Goal: Transaction & Acquisition: Purchase product/service

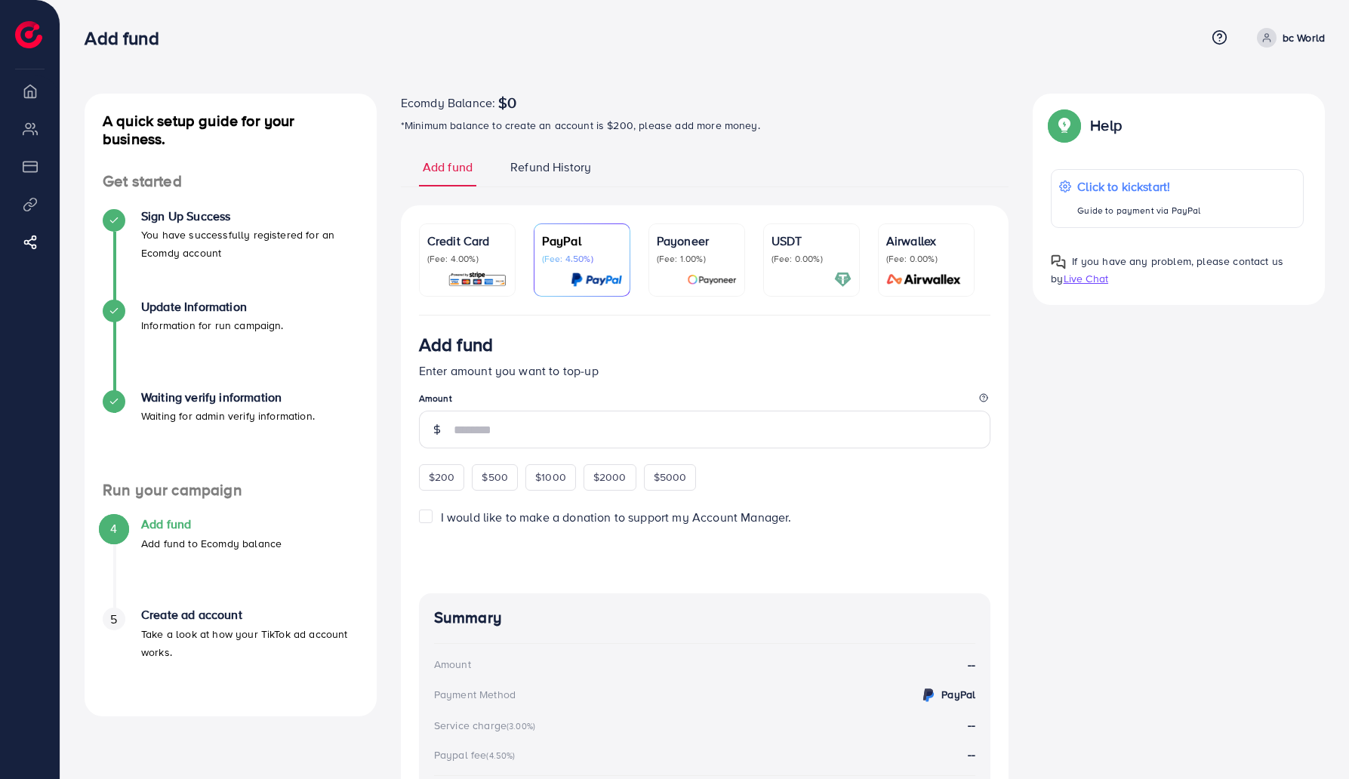
scroll to position [172, 0]
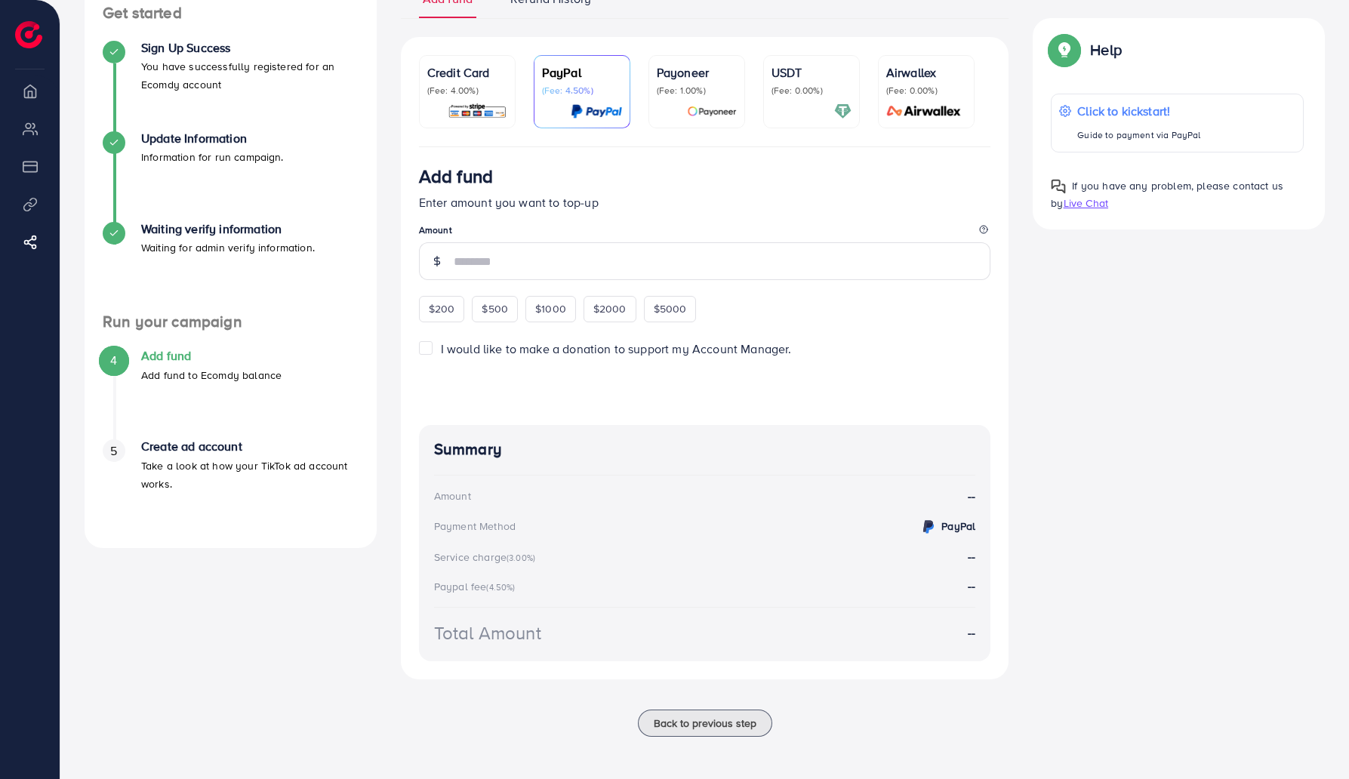
click at [703, 116] on link "Payoneer (Fee: 1.00%)" at bounding box center [697, 91] width 97 height 73
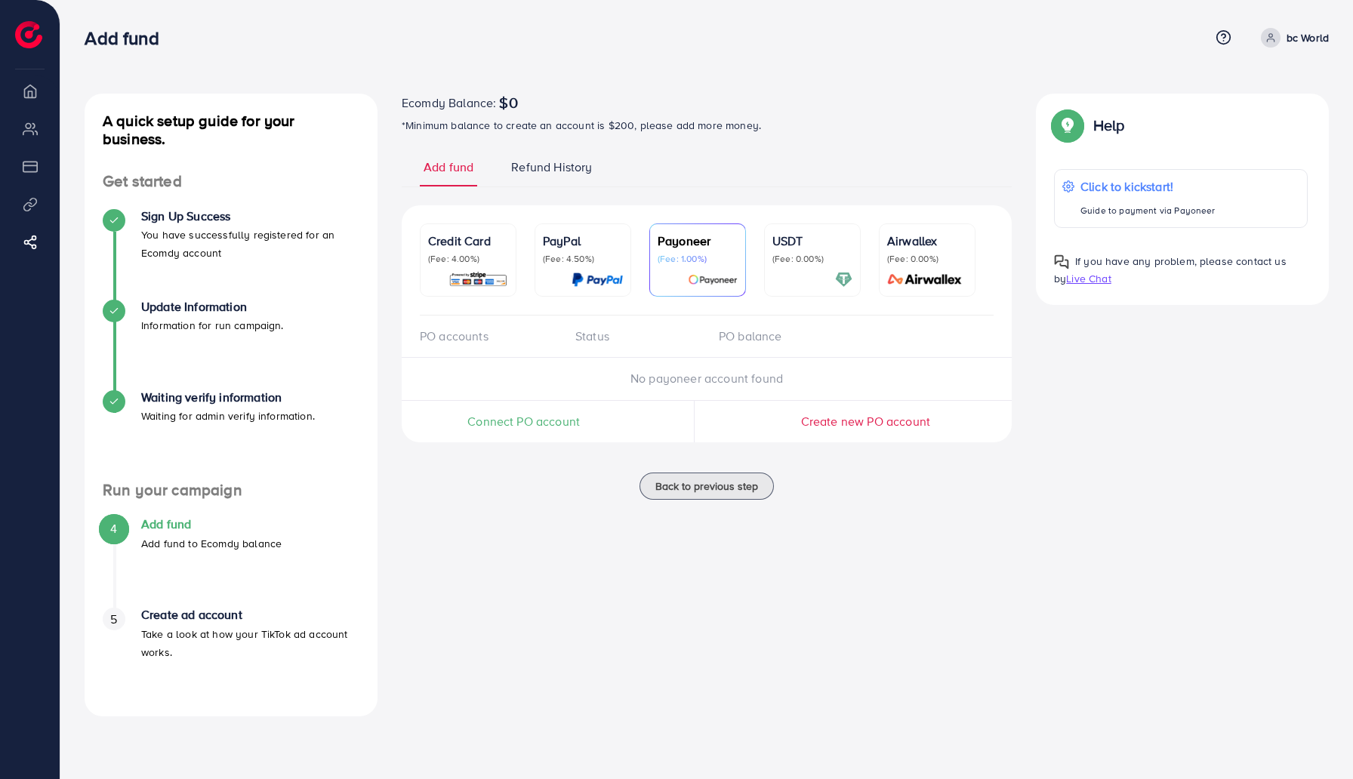
click at [816, 260] on p "(Fee: 0.00%)" at bounding box center [812, 259] width 80 height 12
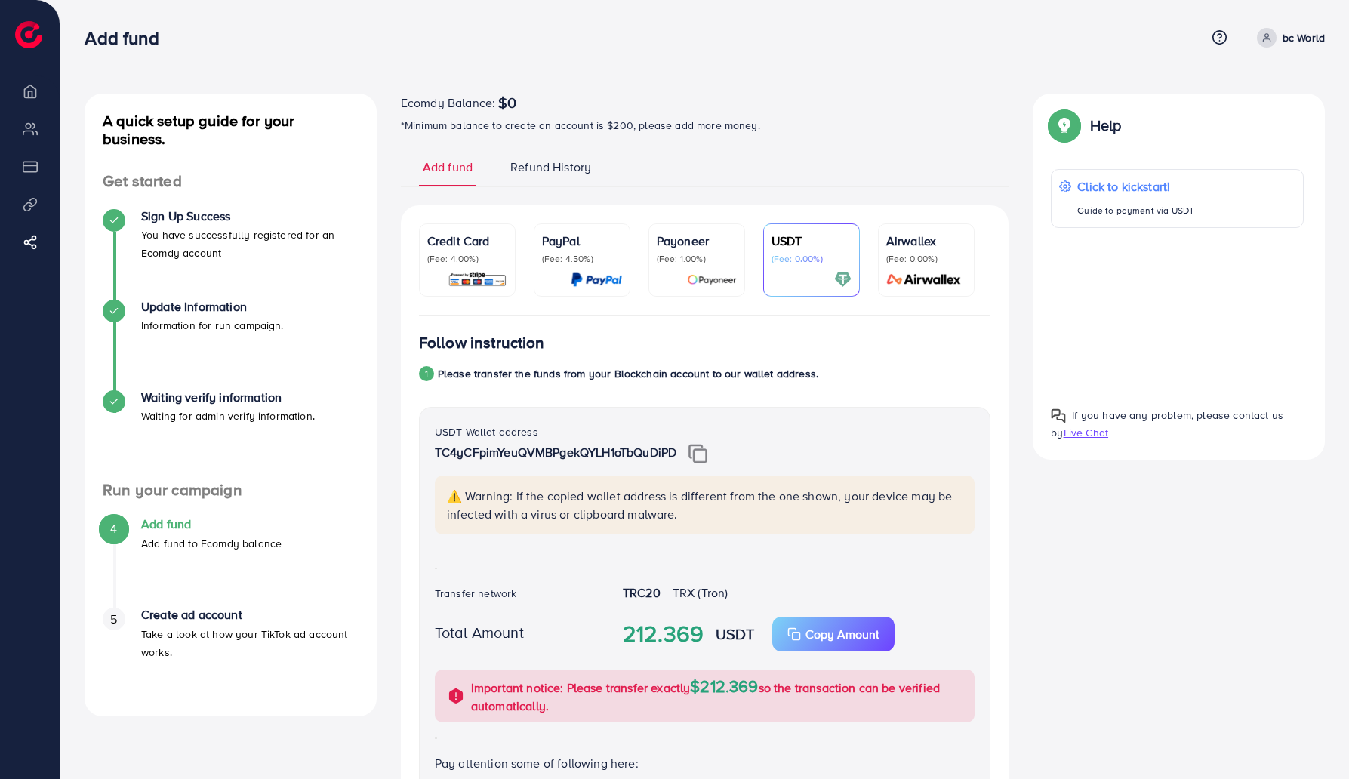
click at [545, 262] on p "(Fee: 4.50%)" at bounding box center [582, 259] width 80 height 12
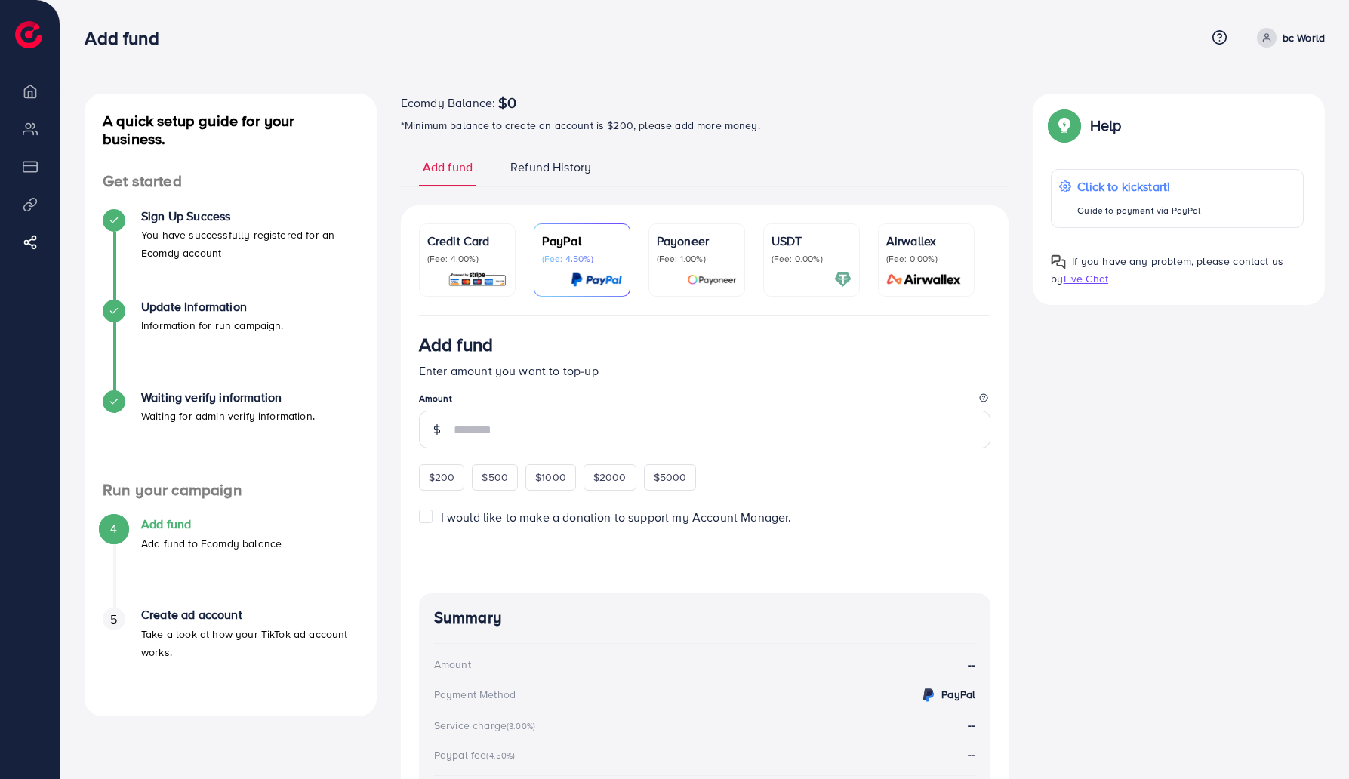
click at [487, 269] on div "Credit Card (Fee: 4.00%)" at bounding box center [467, 260] width 80 height 57
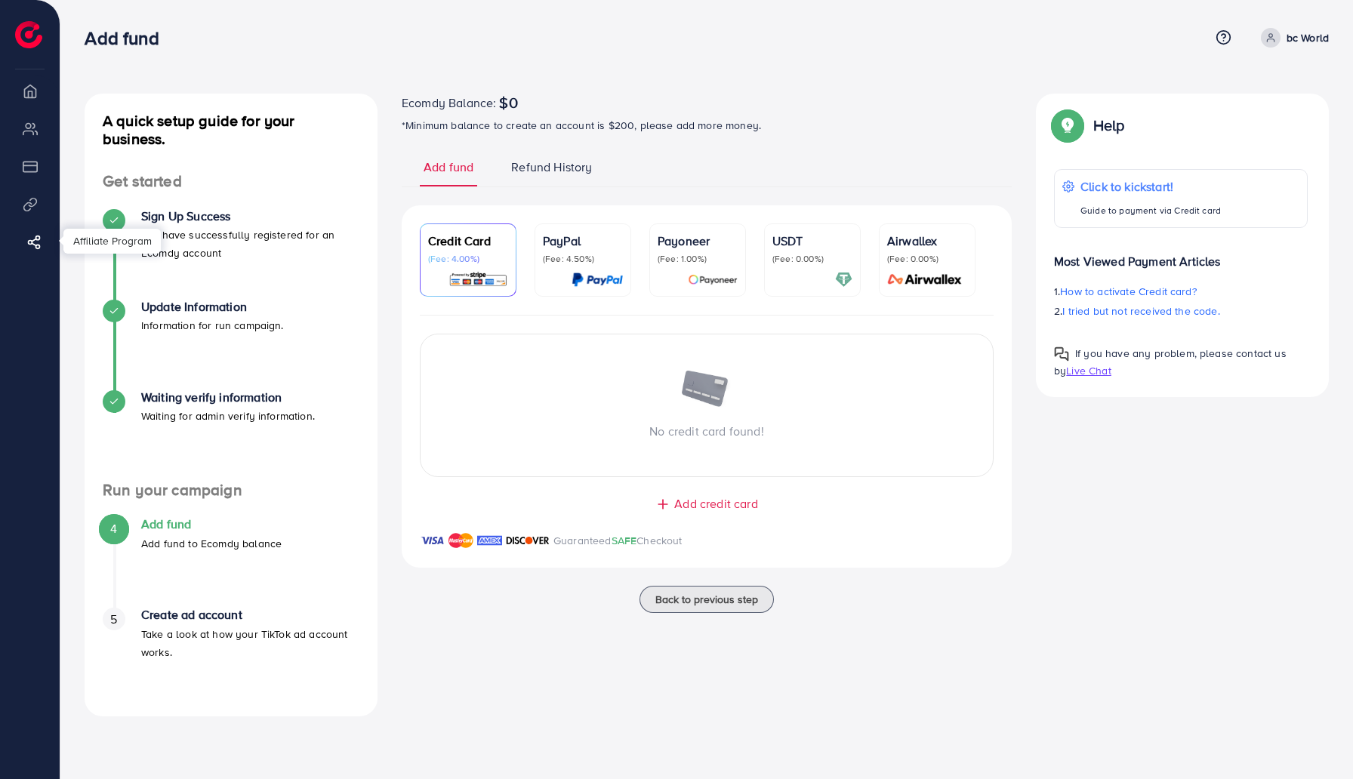
click at [32, 237] on icon at bounding box center [33, 242] width 15 height 15
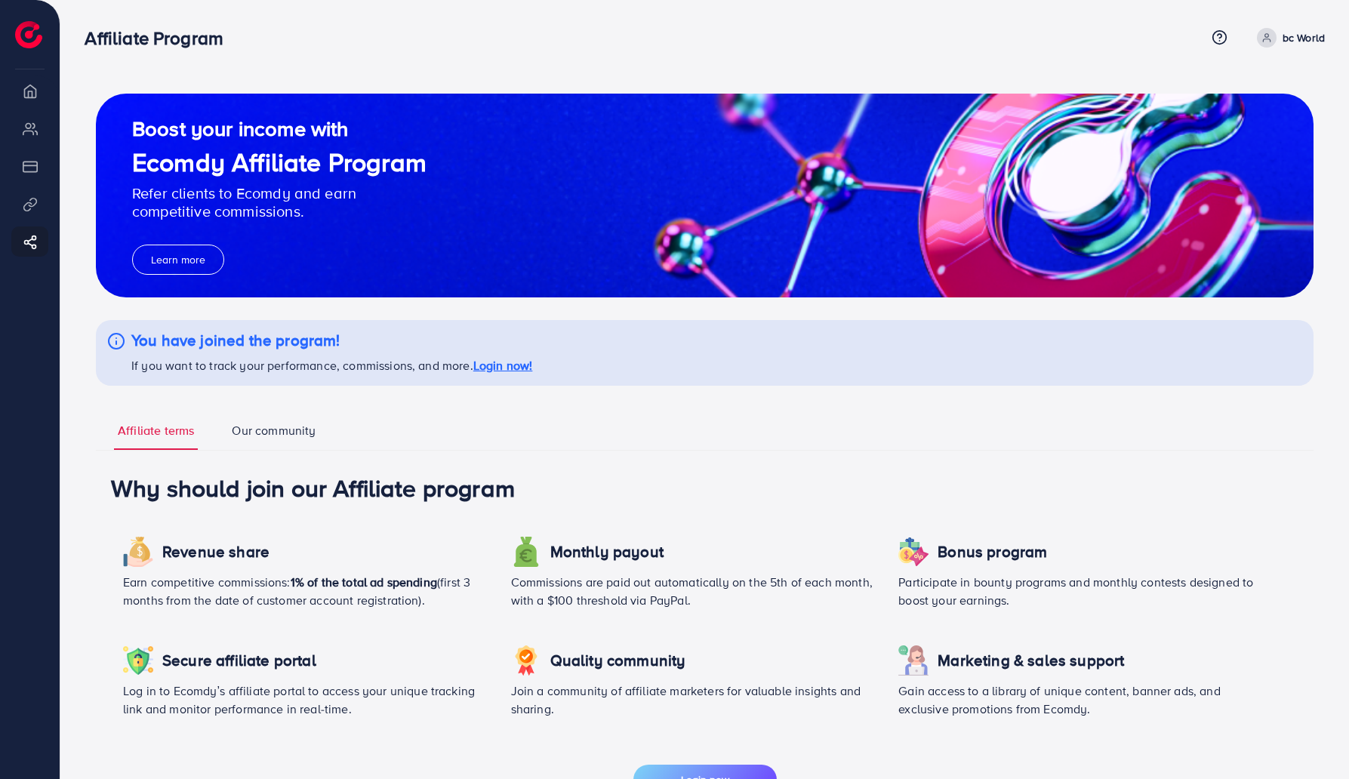
click at [23, 93] on li "Overview" at bounding box center [30, 91] width 60 height 30
click at [32, 33] on img at bounding box center [28, 34] width 27 height 27
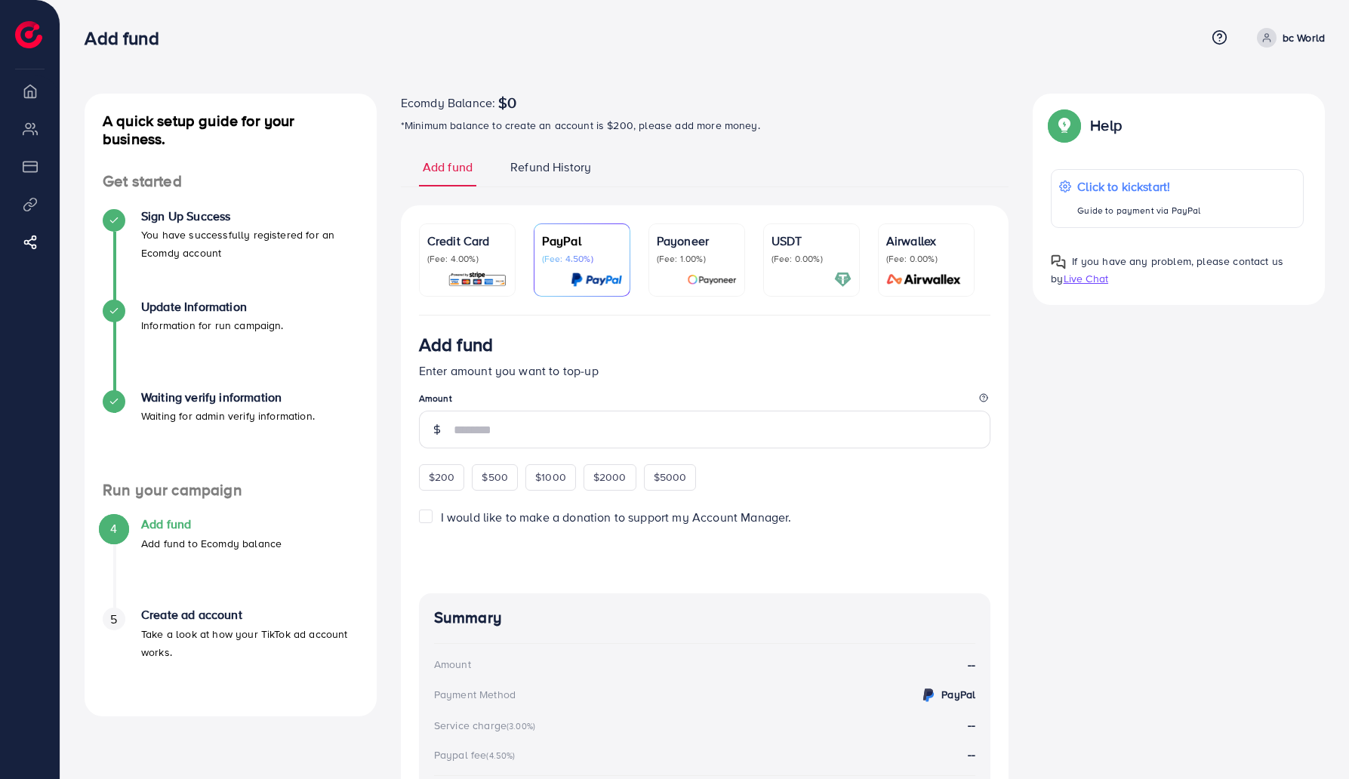
click at [554, 178] on link "Refund History" at bounding box center [551, 173] width 88 height 28
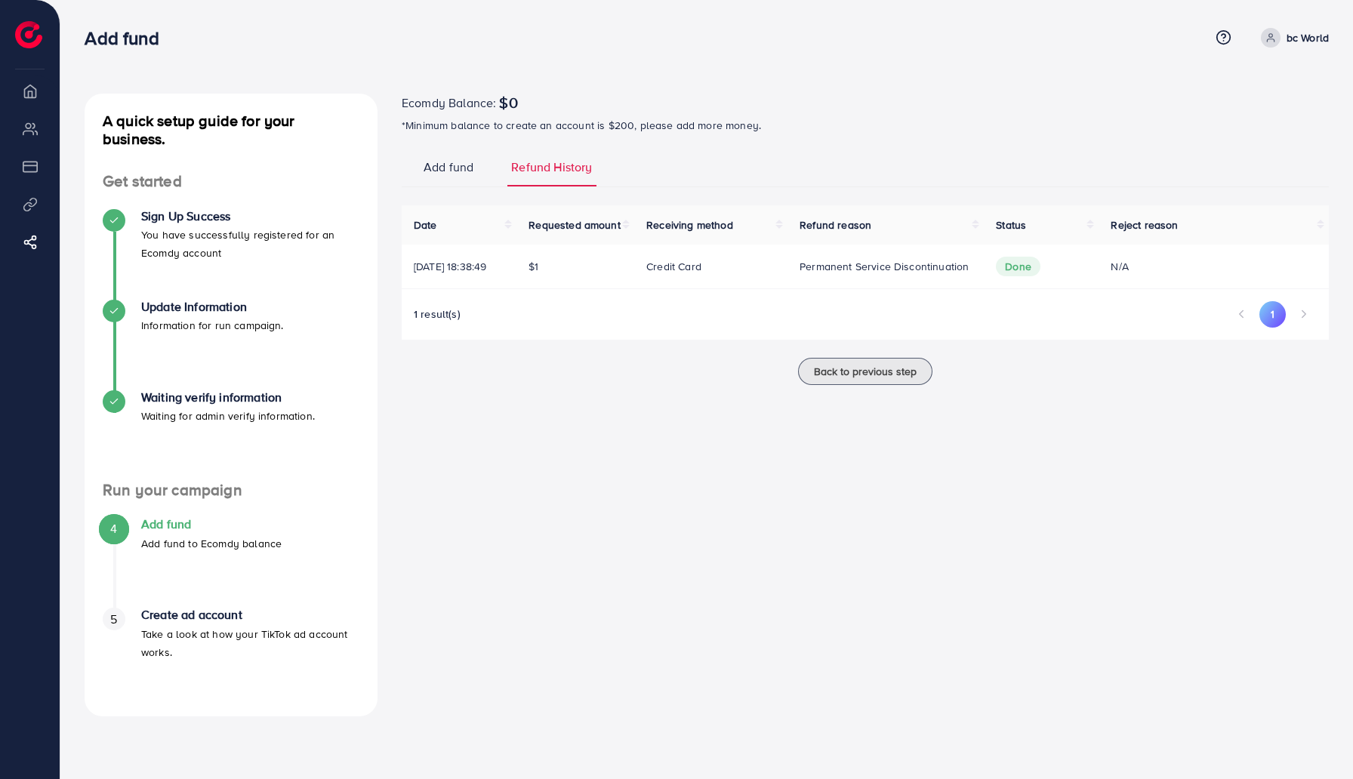
click at [1305, 314] on li "Pagination" at bounding box center [1303, 314] width 26 height 26
click at [1244, 316] on li "Pagination" at bounding box center [1241, 314] width 26 height 26
click at [1275, 42] on icon at bounding box center [1270, 37] width 11 height 11
click at [851, 362] on button "Back to previous step" at bounding box center [865, 371] width 134 height 27
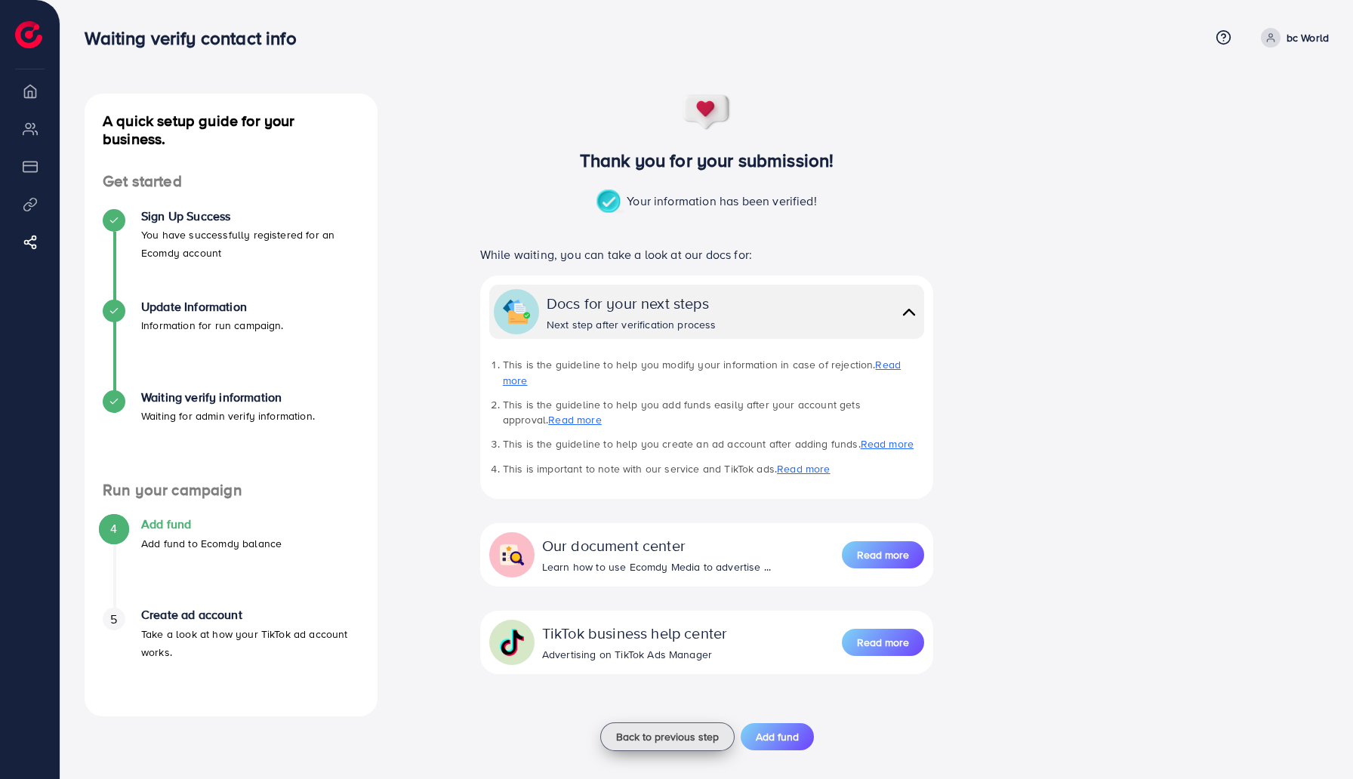
click at [686, 729] on button "Back to previous step" at bounding box center [667, 737] width 134 height 29
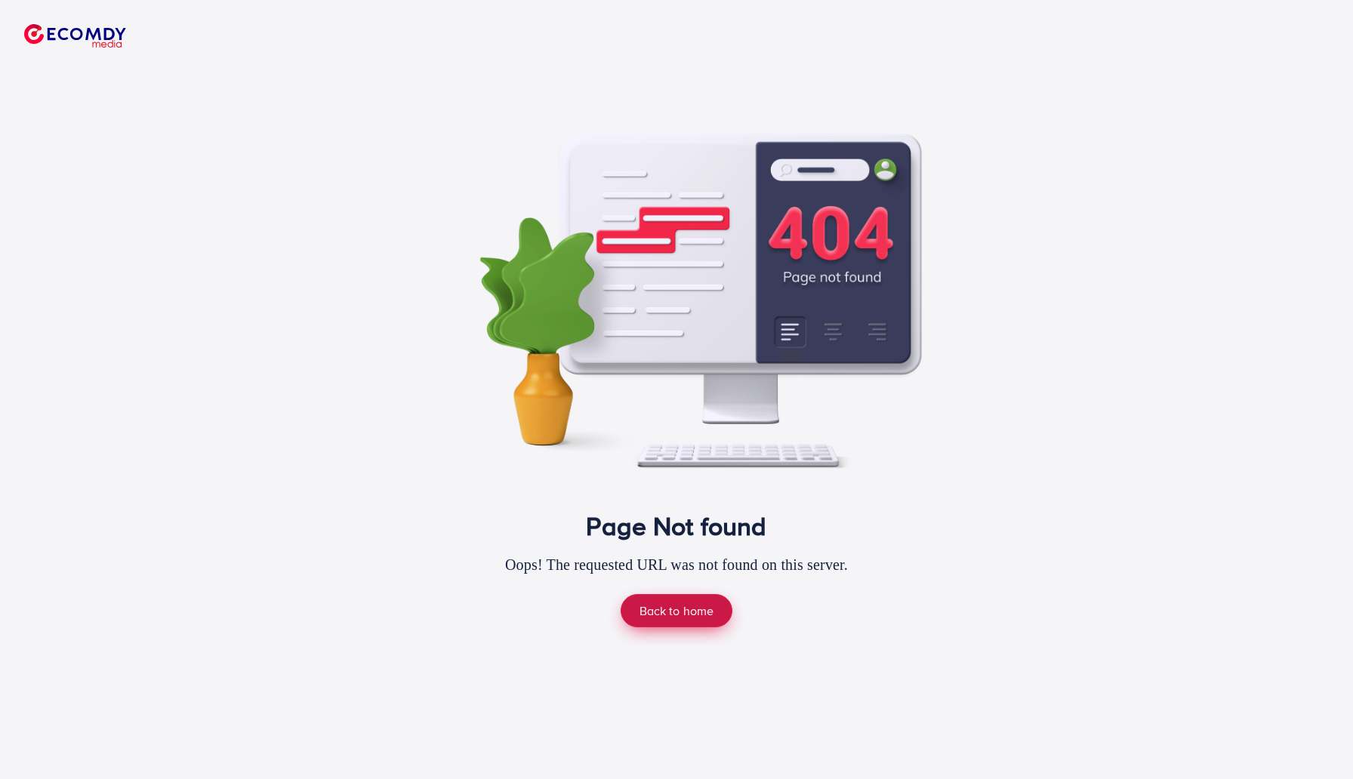
click at [674, 614] on link "Back to home" at bounding box center [677, 610] width 113 height 32
